Goal: Transaction & Acquisition: Book appointment/travel/reservation

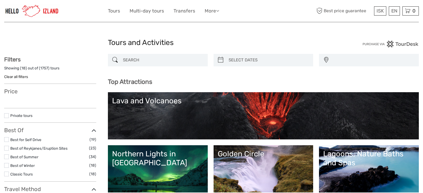
select select
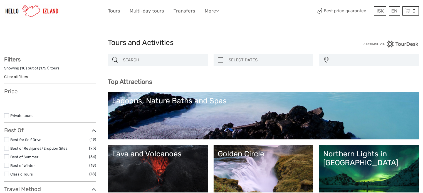
select select
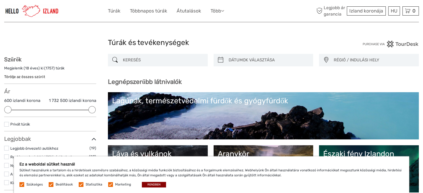
click at [222, 61] on icon at bounding box center [221, 60] width 6 height 9
type input "08/09/2025"
type input "[DATE]"
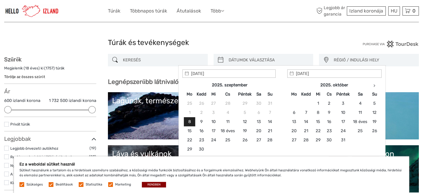
type input "[DATE]"
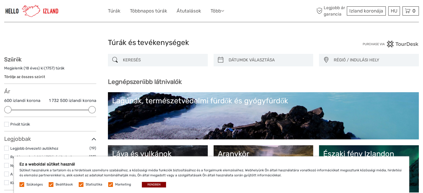
drag, startPoint x: 323, startPoint y: 39, endPoint x: 326, endPoint y: 50, distance: 10.7
click at [322, 39] on div "Túrák és tevékenységek Túrák és tevékenységek" at bounding box center [211, 45] width 414 height 18
click at [353, 60] on font "RÉGIÓ / INDULÁSI HELY" at bounding box center [356, 60] width 46 height 5
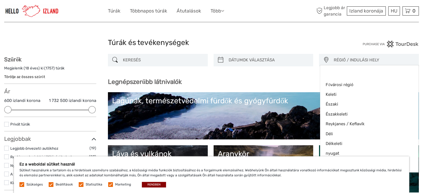
click at [291, 42] on h1 "Túrák és tevékenységek" at bounding box center [211, 42] width 207 height 9
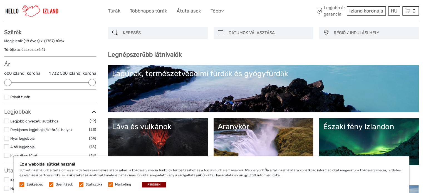
scroll to position [56, 0]
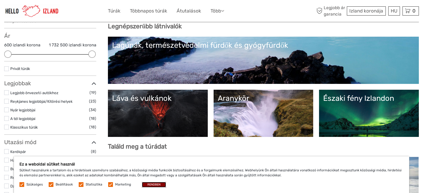
click at [144, 183] on button "RENDBEN" at bounding box center [154, 185] width 24 height 6
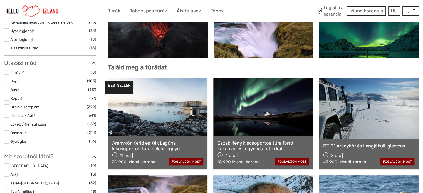
scroll to position [167, 0]
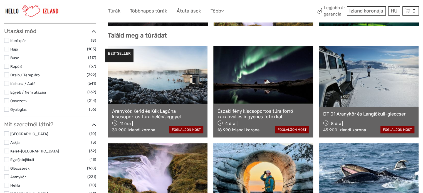
click at [8, 39] on label at bounding box center [6, 40] width 5 height 5
click at [0, 0] on input "checkbox" at bounding box center [0, 0] width 0 height 0
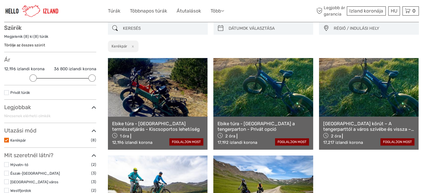
scroll to position [31, 0]
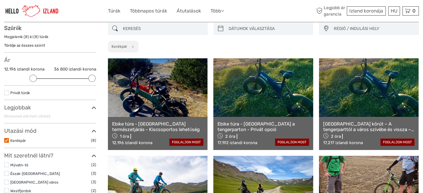
click at [8, 138] on label at bounding box center [6, 140] width 5 height 5
click at [0, 0] on input "checkbox" at bounding box center [0, 0] width 0 height 0
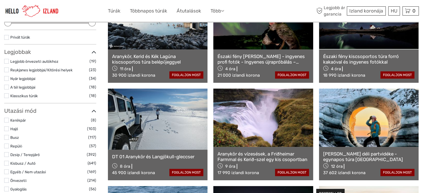
scroll to position [115, 0]
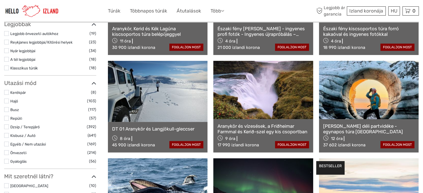
click at [7, 135] on label at bounding box center [6, 135] width 5 height 5
click at [0, 0] on input "checkbox" at bounding box center [0, 0] width 0 height 0
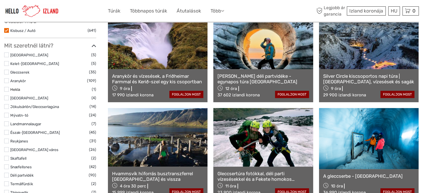
scroll to position [143, 0]
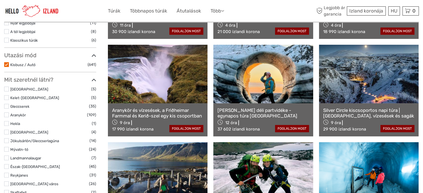
click at [8, 89] on label at bounding box center [6, 89] width 5 height 5
click at [0, 0] on input "checkbox" at bounding box center [0, 0] width 0 height 0
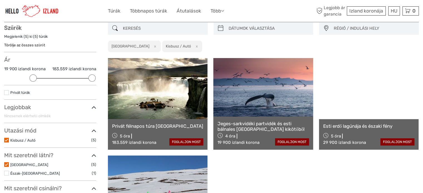
scroll to position [31, 0]
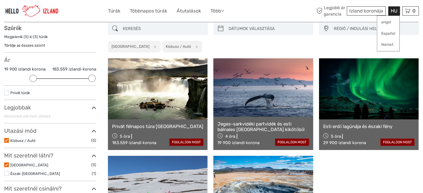
click at [396, 11] on font "HU" at bounding box center [393, 11] width 7 height 6
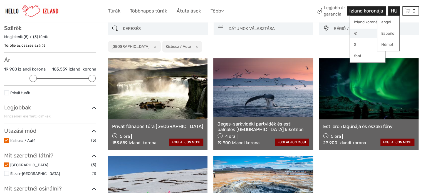
click at [359, 35] on link "€" at bounding box center [366, 34] width 35 height 10
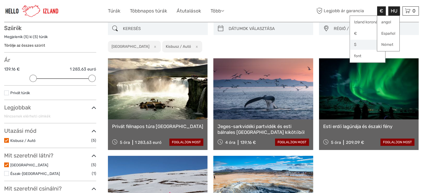
click at [356, 43] on font "$" at bounding box center [355, 44] width 3 height 4
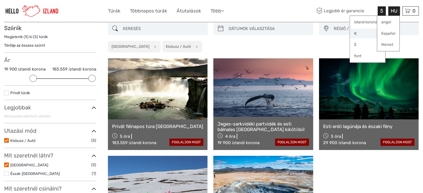
click at [357, 34] on link "€" at bounding box center [366, 34] width 35 height 10
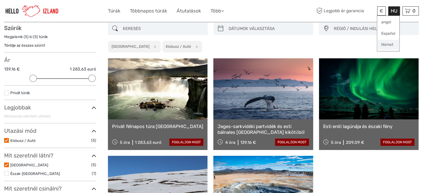
click at [390, 46] on font "Német" at bounding box center [387, 44] width 12 height 4
click at [386, 45] on font "Német" at bounding box center [387, 44] width 12 height 4
click at [386, 23] on font "angol" at bounding box center [386, 22] width 10 height 4
click at [381, 11] on font "€" at bounding box center [381, 11] width 4 height 6
click at [356, 33] on font "€" at bounding box center [355, 33] width 3 height 4
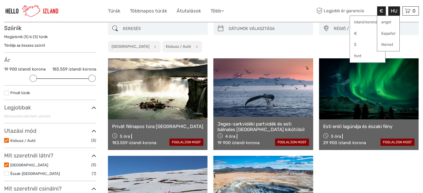
click at [285, 2] on div "€ Izland koronája € $ font HU angol Español Német Túrák Többnapos túrák Átutalá…" at bounding box center [211, 11] width 414 height 22
click at [395, 9] on font "HU" at bounding box center [393, 11] width 7 height 6
click at [354, 32] on font "€" at bounding box center [355, 33] width 3 height 4
click at [383, 11] on font "€" at bounding box center [381, 11] width 4 height 6
click at [393, 9] on font "HU" at bounding box center [393, 11] width 7 height 6
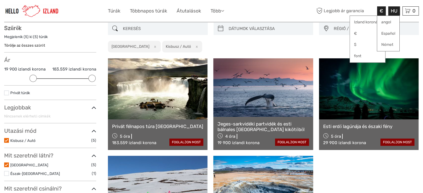
drag, startPoint x: 381, startPoint y: 12, endPoint x: 366, endPoint y: 12, distance: 14.7
click at [381, 12] on font "€" at bounding box center [381, 11] width 4 height 6
click at [348, 12] on font "Legjobb ár garancia" at bounding box center [343, 10] width 40 height 5
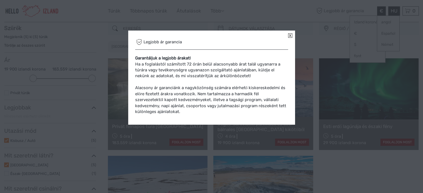
click at [288, 36] on link at bounding box center [290, 35] width 4 height 4
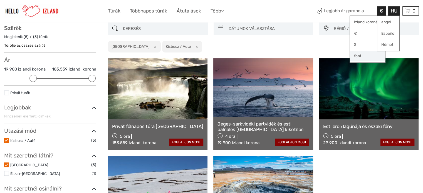
click at [353, 55] on link "font" at bounding box center [366, 56] width 35 height 10
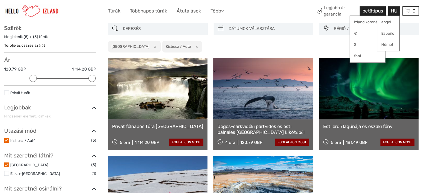
click at [376, 9] on font "betűtípus" at bounding box center [372, 11] width 21 height 6
click at [391, 11] on font "HU" at bounding box center [393, 11] width 7 height 6
click at [393, 11] on font "HU" at bounding box center [393, 11] width 7 height 6
click at [346, 42] on div "RÉGIÓ / INDULÁSI HELY Fővárosi régió Keleti Északi Északkeleti Reykjanes / Kefl…" at bounding box center [263, 38] width 311 height 30
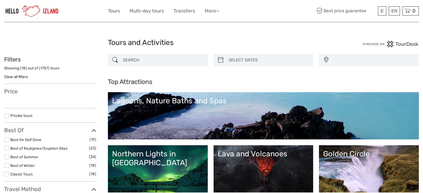
select select
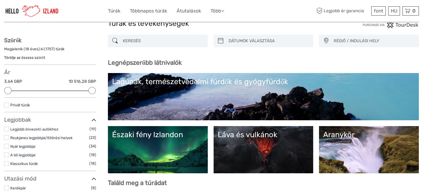
scroll to position [28, 0]
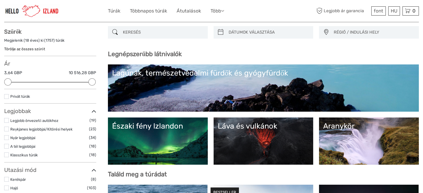
click at [133, 131] on link "Északi fény Izlandon" at bounding box center [157, 141] width 91 height 39
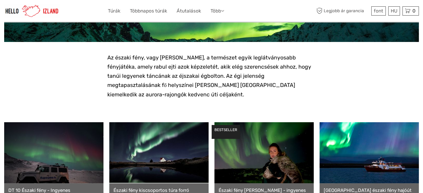
scroll to position [139, 0]
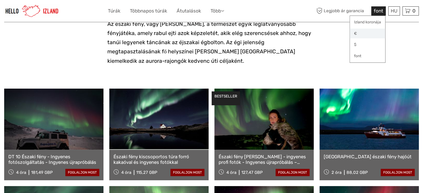
click at [357, 35] on link "€" at bounding box center [366, 34] width 35 height 10
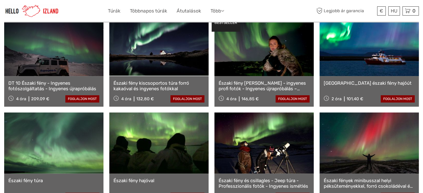
scroll to position [222, 0]
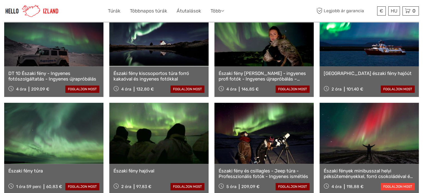
click at [398, 183] on link "foglaljon most" at bounding box center [397, 186] width 34 height 7
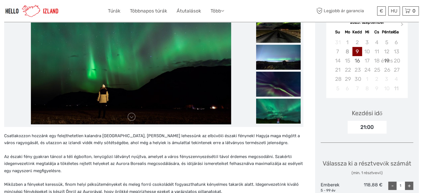
scroll to position [56, 0]
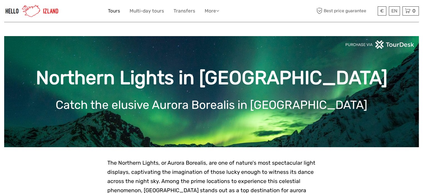
click at [110, 12] on link "Tours" at bounding box center [114, 11] width 12 height 8
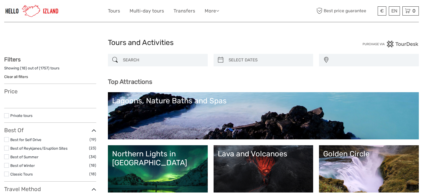
select select
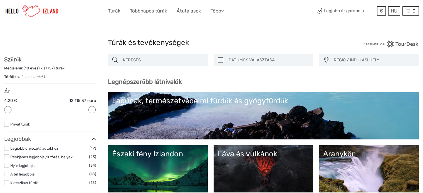
click at [187, 61] on input "search" at bounding box center [163, 60] width 84 height 10
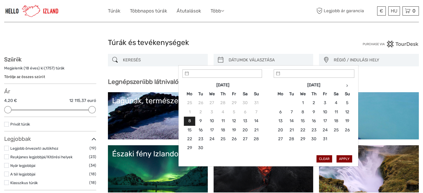
type input "08/09/2025"
click at [243, 60] on input "search" at bounding box center [268, 60] width 84 height 10
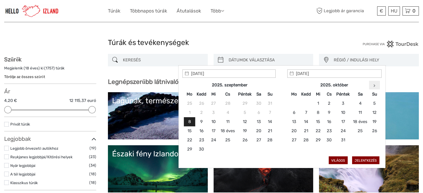
click at [373, 86] on icon at bounding box center [374, 85] width 2 height 3
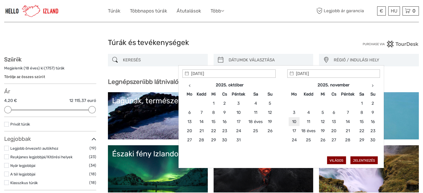
click at [293, 121] on font "10" at bounding box center [293, 121] width 4 height 5
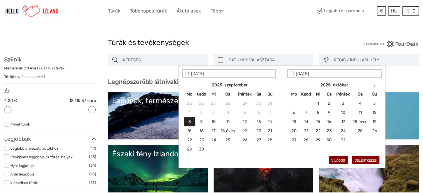
type input "08/09/2025"
click at [342, 159] on font "Világos" at bounding box center [338, 161] width 14 height 4
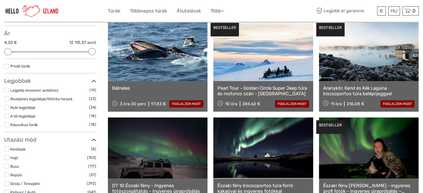
scroll to position [87, 0]
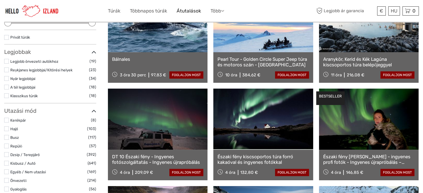
click at [188, 10] on font "Átutalások" at bounding box center [188, 11] width 24 height 6
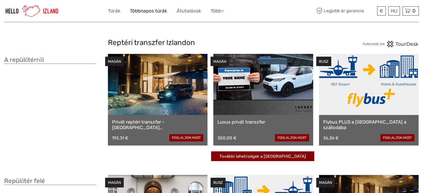
click at [146, 7] on link "Többnapos túrák" at bounding box center [148, 11] width 37 height 8
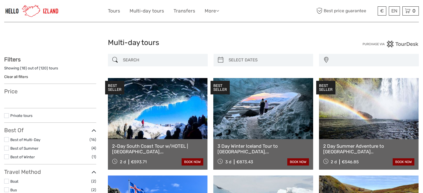
select select
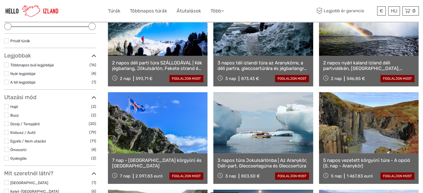
scroll to position [111, 0]
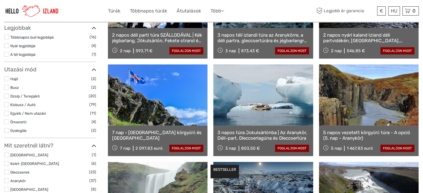
click at [183, 114] on link at bounding box center [157, 94] width 99 height 61
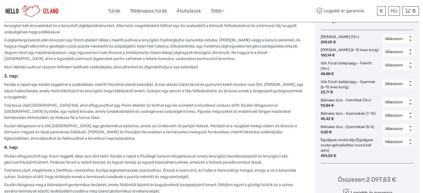
scroll to position [333, 0]
click at [397, 144] on font "Válasszon" at bounding box center [394, 141] width 18 height 5
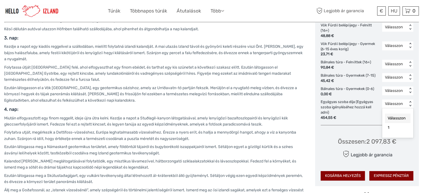
scroll to position [417, 0]
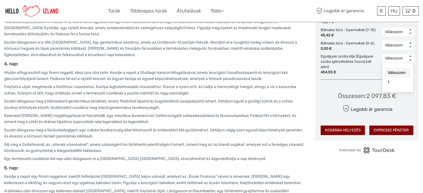
click at [397, 75] on font "Válasszon" at bounding box center [396, 72] width 18 height 5
click at [409, 61] on font "< >" at bounding box center [410, 59] width 4 height 6
click at [410, 63] on div "Válasszon < >" at bounding box center [397, 58] width 31 height 9
click at [410, 61] on font "< >" at bounding box center [410, 59] width 4 height 6
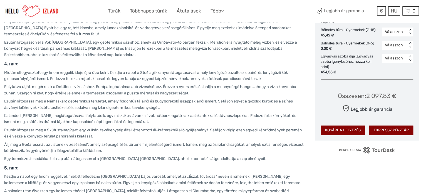
click at [410, 61] on font "< >" at bounding box center [410, 59] width 4 height 6
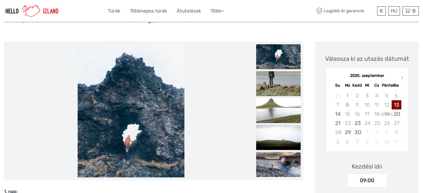
scroll to position [0, 0]
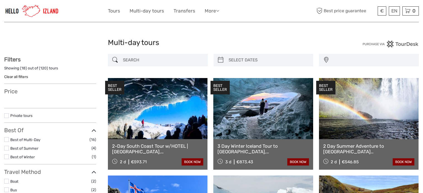
select select
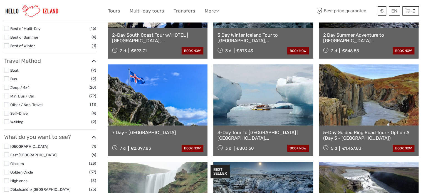
select select
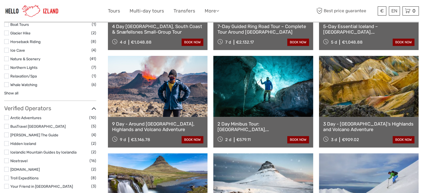
scroll to position [417, 0]
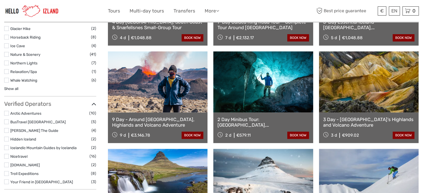
click at [158, 101] on link at bounding box center [157, 81] width 99 height 61
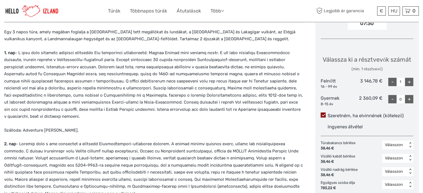
scroll to position [222, 0]
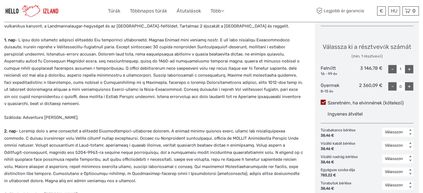
click at [411, 132] on font "< >" at bounding box center [410, 132] width 4 height 6
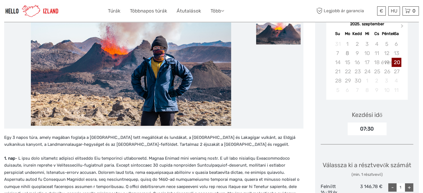
scroll to position [56, 0]
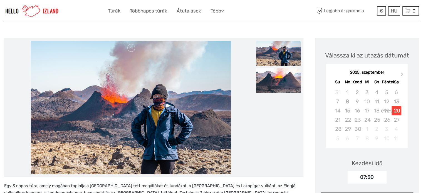
click at [393, 110] on font "20" at bounding box center [396, 111] width 6 height 6
click at [360, 119] on font "23" at bounding box center [357, 120] width 6 height 6
click at [402, 73] on span "Következő hónap" at bounding box center [402, 75] width 0 height 8
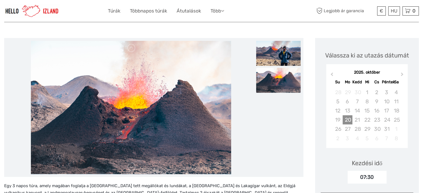
click at [347, 119] on div "20" at bounding box center [347, 119] width 10 height 9
click at [402, 74] on span "Következő hónap" at bounding box center [402, 75] width 0 height 8
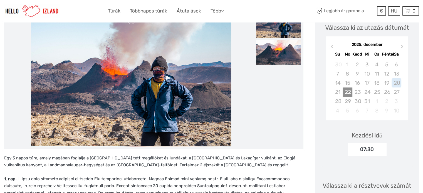
click at [345, 93] on div "22" at bounding box center [347, 92] width 10 height 9
click at [333, 45] on button "Előző hónap" at bounding box center [330, 47] width 9 height 9
click at [331, 46] on span "Előző hónap" at bounding box center [331, 48] width 0 height 8
click at [398, 82] on div "20" at bounding box center [396, 82] width 10 height 9
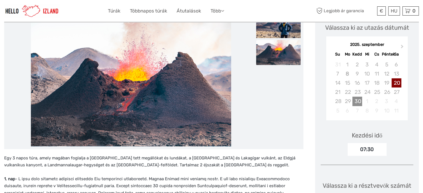
click at [357, 100] on div "30" at bounding box center [357, 101] width 10 height 9
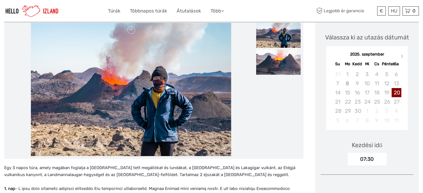
scroll to position [111, 0]
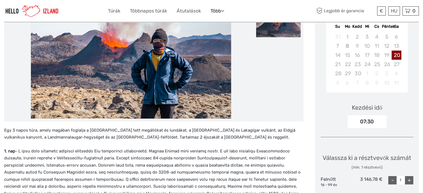
click font "Több"
click font "Átutalások"
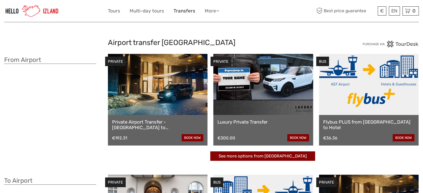
click at [175, 10] on link "Transfers" at bounding box center [184, 11] width 22 height 8
click at [111, 129] on div "Private Airport Transfer - [GEOGRAPHIC_DATA] to [GEOGRAPHIC_DATA] €192.31 book …" at bounding box center [157, 130] width 99 height 31
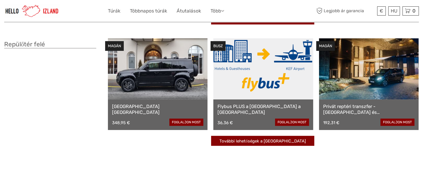
scroll to position [167, 0]
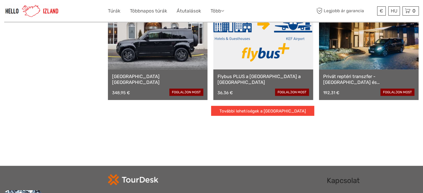
click at [254, 109] on font "További lehetőségek a Keflavík repülőtérre" at bounding box center [262, 111] width 86 height 5
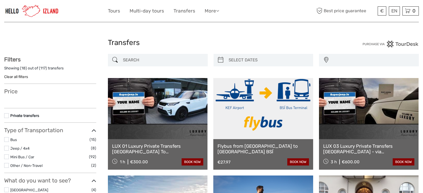
select select
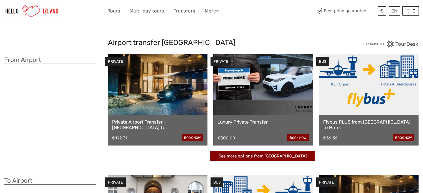
scroll to position [167, 0]
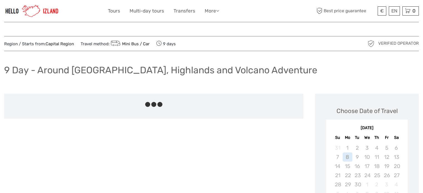
scroll to position [96, 0]
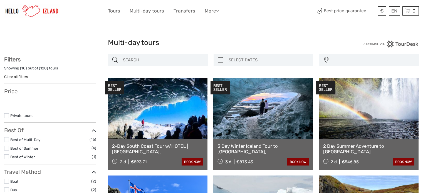
select select
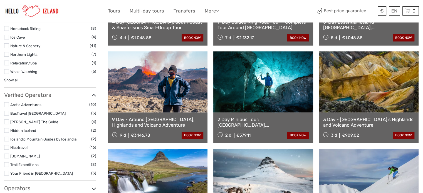
select select
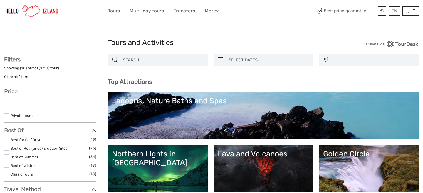
select select
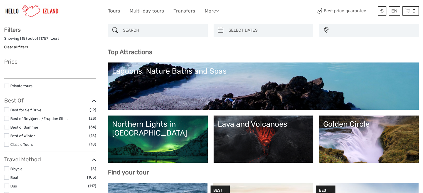
select select
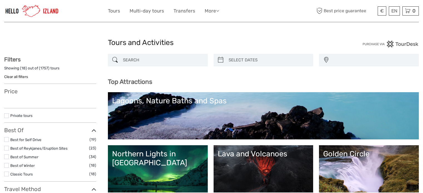
select select
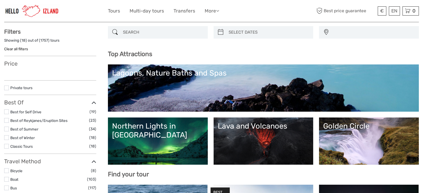
select select
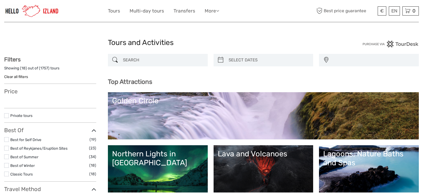
select select
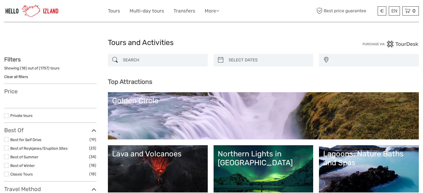
select select
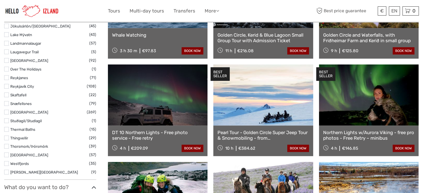
scroll to position [333, 0]
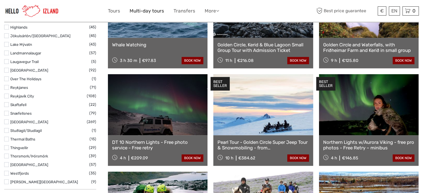
click at [152, 10] on link "Multi-day tours" at bounding box center [146, 11] width 34 height 8
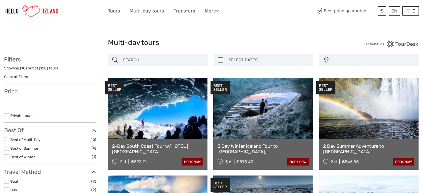
select select
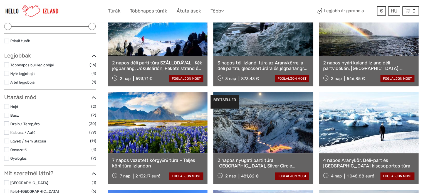
scroll to position [139, 0]
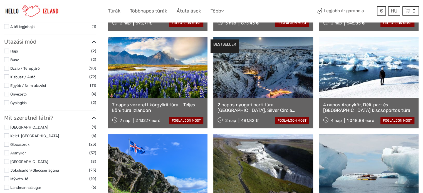
click at [153, 82] on link at bounding box center [157, 67] width 99 height 61
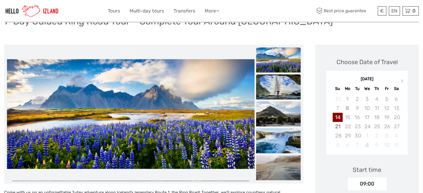
scroll to position [56, 0]
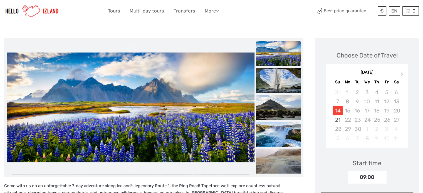
click at [339, 111] on div "14" at bounding box center [337, 110] width 10 height 9
click at [346, 111] on div "15" at bounding box center [347, 110] width 10 height 9
click at [402, 74] on span "Next Month" at bounding box center [402, 75] width 0 height 8
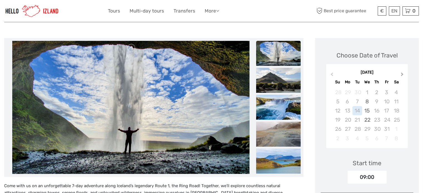
click at [402, 74] on span "Next Month" at bounding box center [402, 75] width 0 height 8
click at [365, 113] on div "14" at bounding box center [367, 110] width 10 height 9
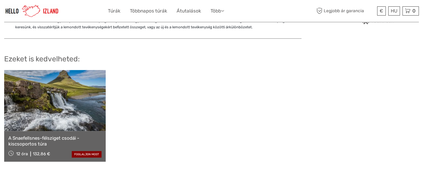
scroll to position [583, 0]
